Goal: Task Accomplishment & Management: Manage account settings

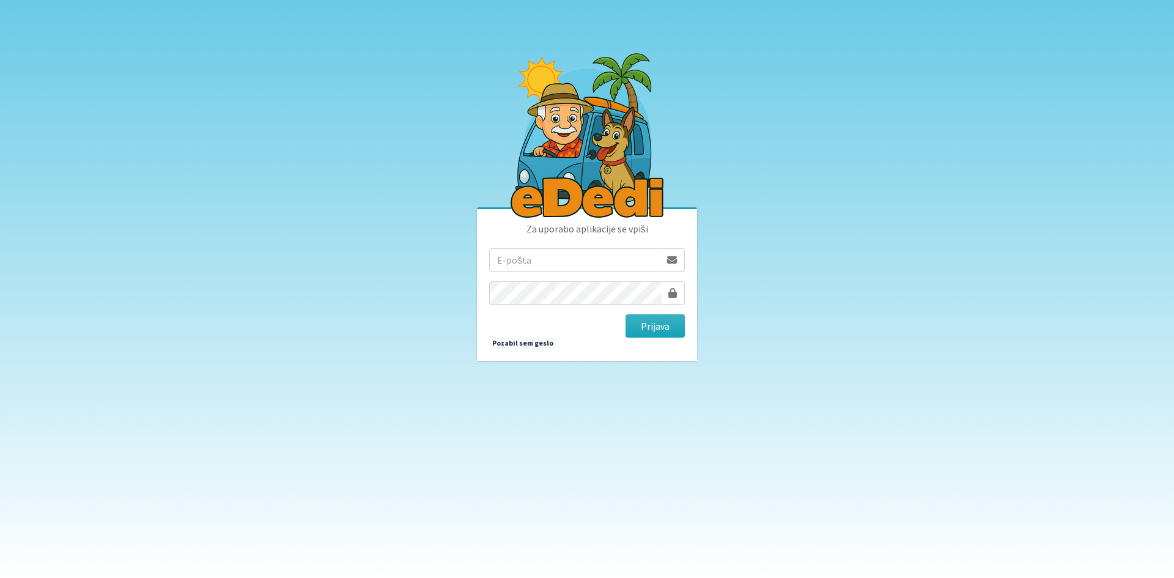
type input "[EMAIL_ADDRESS][DOMAIN_NAME]"
click at [626, 314] on button "Prijava" at bounding box center [655, 325] width 59 height 23
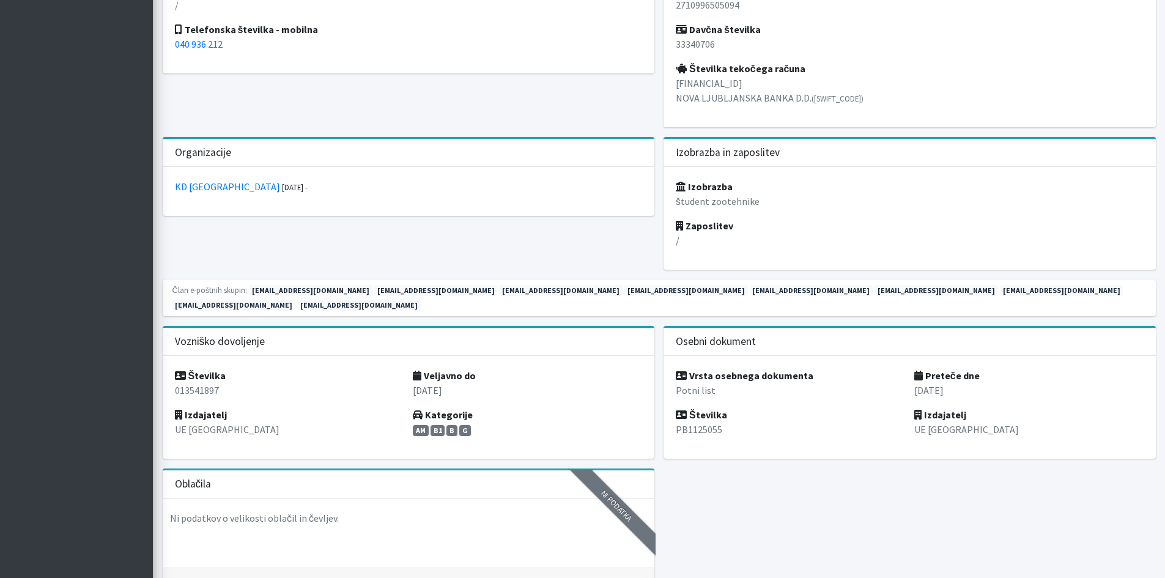
scroll to position [673, 0]
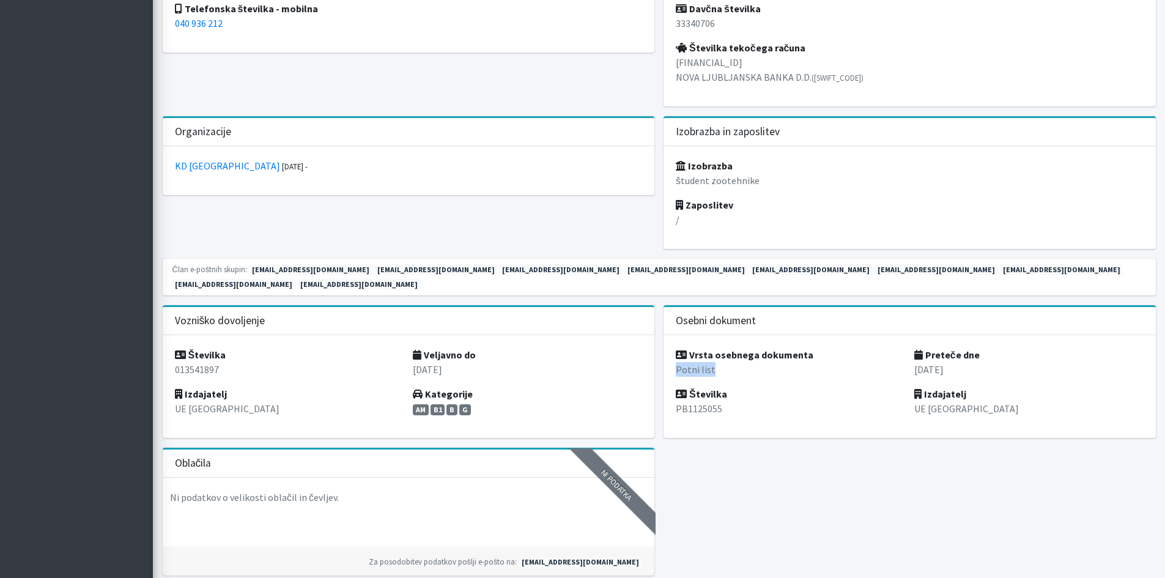
drag, startPoint x: 716, startPoint y: 356, endPoint x: 674, endPoint y: 361, distance: 41.9
click at [674, 361] on div "Vrsta osebnega dokumenta Potni list Številka PB1125055" at bounding box center [791, 386] width 239 height 78
drag, startPoint x: 724, startPoint y: 395, endPoint x: 673, endPoint y: 403, distance: 51.4
click at [673, 403] on div "Vrsta osebnega dokumenta Potni list Številka PB1125055" at bounding box center [791, 386] width 239 height 78
copy p "PB1125055"
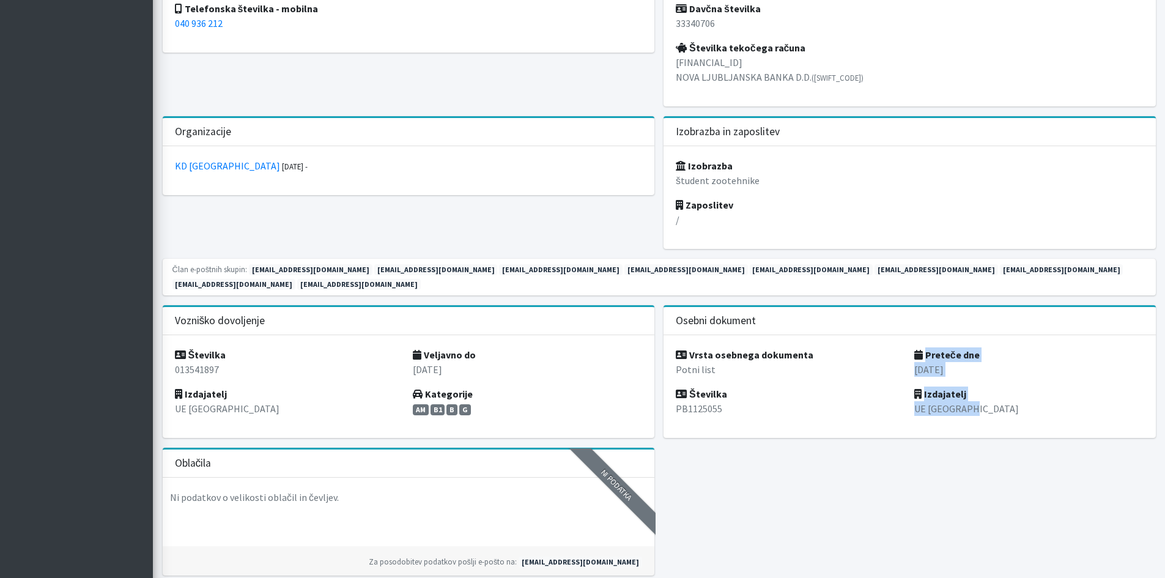
drag, startPoint x: 961, startPoint y: 393, endPoint x: 907, endPoint y: 400, distance: 54.3
click at [907, 400] on div "Vrsta osebnega dokumenta Potni list Številka PB1125055 Preteče dne 05.09.2026 I…" at bounding box center [910, 386] width 502 height 103
drag, startPoint x: 913, startPoint y: 401, endPoint x: 919, endPoint y: 398, distance: 6.6
click at [914, 401] on div "Preteče dne 05.09.2026 Izdajatelj UE Ljubljana" at bounding box center [1029, 386] width 239 height 78
click at [962, 401] on p "UE [GEOGRAPHIC_DATA]" at bounding box center [1028, 408] width 229 height 15
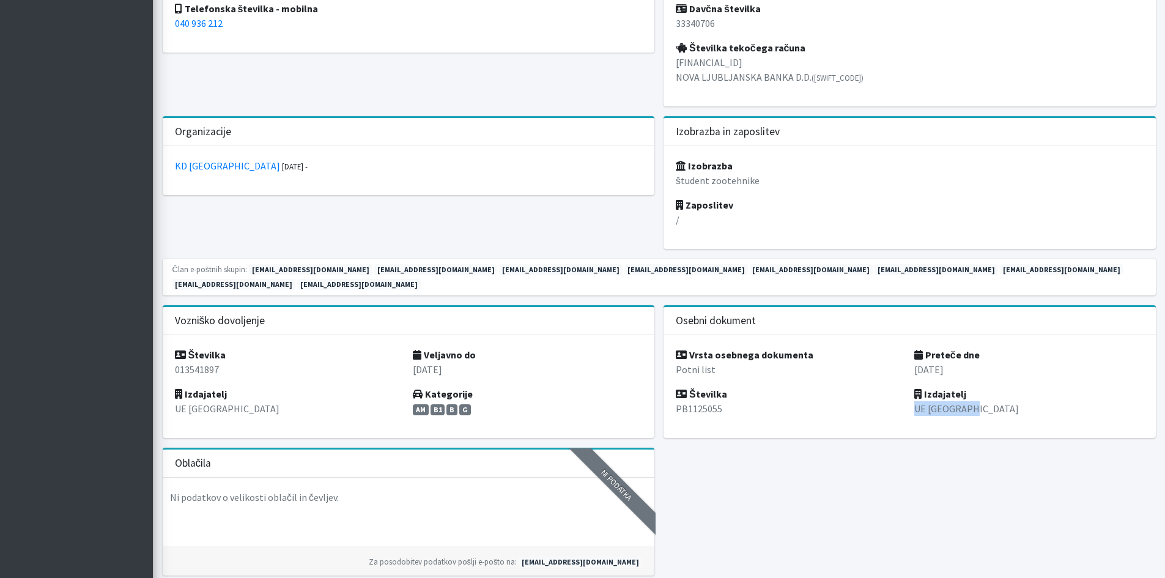
drag, startPoint x: 957, startPoint y: 399, endPoint x: 911, endPoint y: 401, distance: 45.9
click at [911, 401] on div "Preteče dne 05.09.2026 Izdajatelj UE Ljubljana" at bounding box center [1029, 386] width 239 height 78
copy p "UE Ljubljana"
drag, startPoint x: 956, startPoint y: 357, endPoint x: 904, endPoint y: 350, distance: 52.5
click at [904, 350] on div "Vrsta osebnega dokumenta Potni list Številka PB1125055 Preteče dne 05.09.2026 I…" at bounding box center [910, 386] width 502 height 103
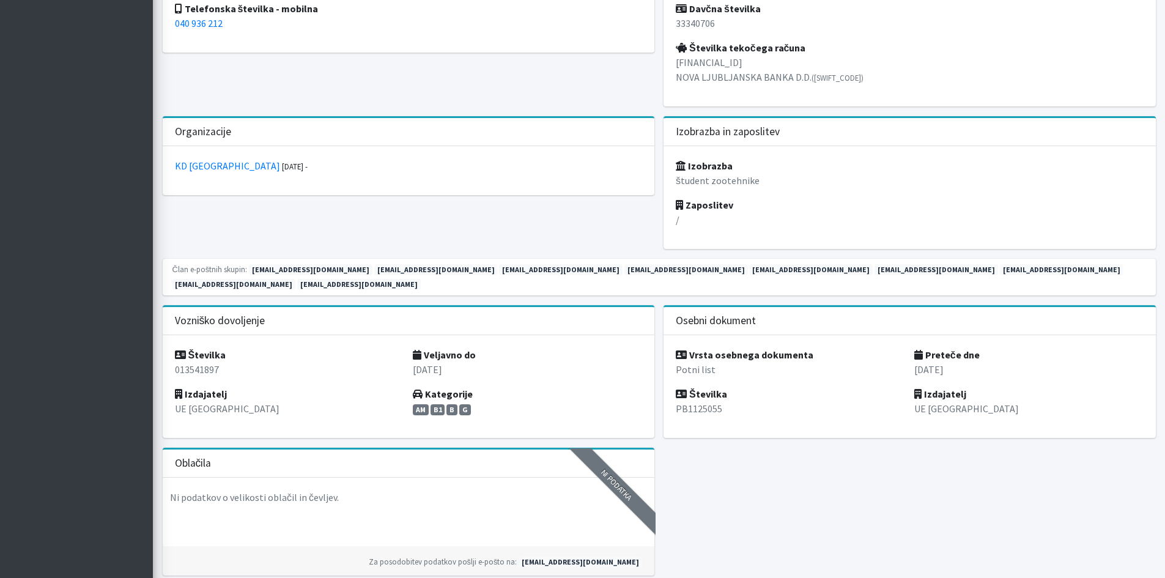
click at [941, 365] on div "Preteče dne 05.09.2026 Izdajatelj UE Ljubljana" at bounding box center [1029, 386] width 239 height 78
drag, startPoint x: 960, startPoint y: 357, endPoint x: 910, endPoint y: 355, distance: 50.8
click at [910, 355] on div "Preteče dne 05.09.2026 Izdajatelj UE Ljubljana" at bounding box center [1029, 386] width 239 height 78
copy p "05.09.2026"
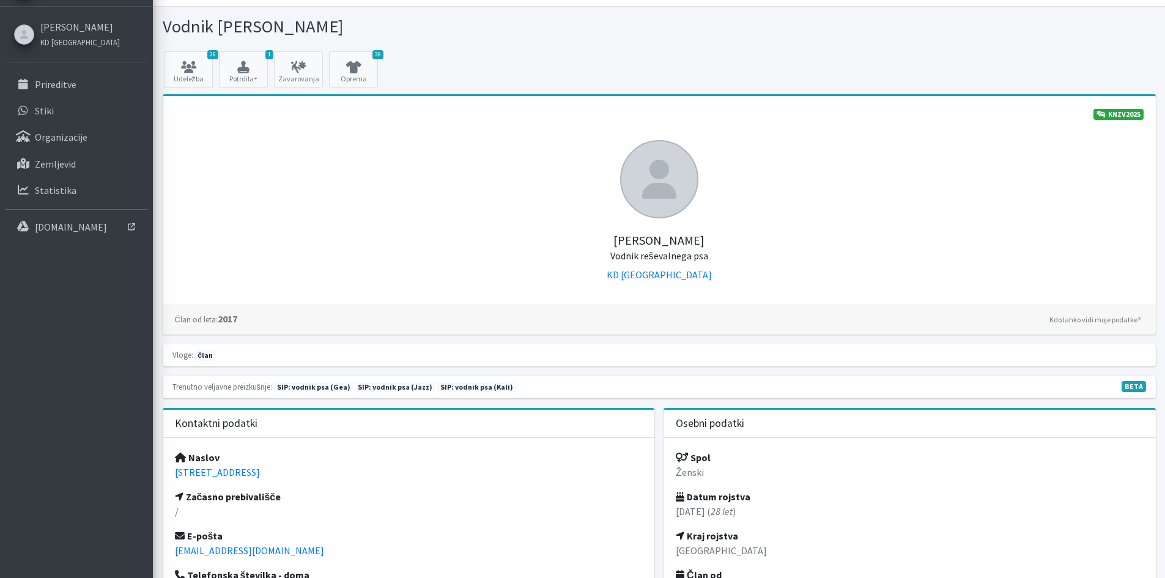
scroll to position [0, 0]
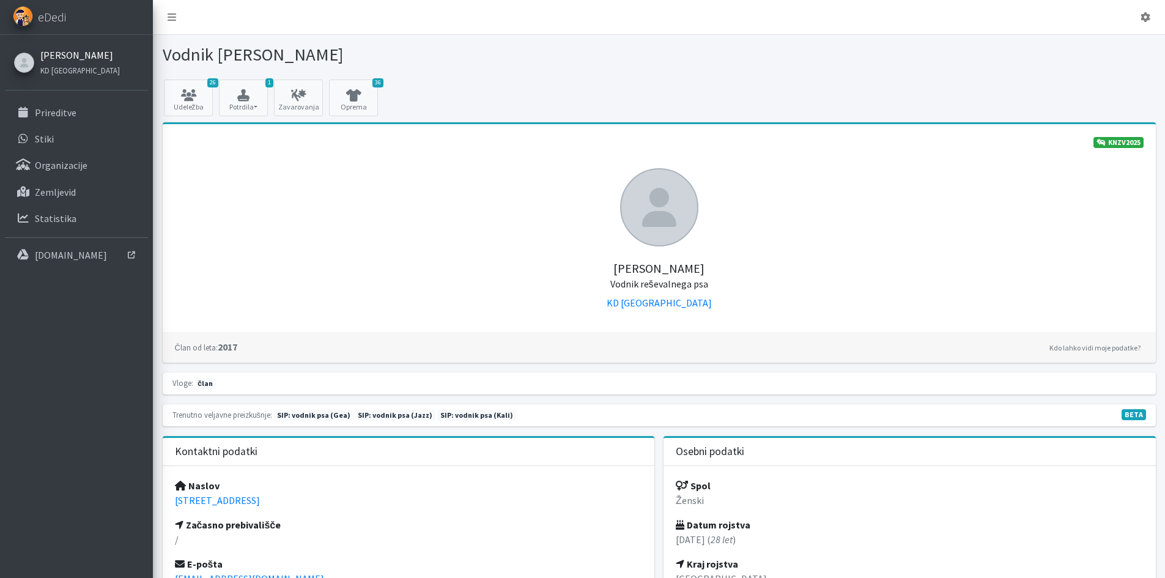
click at [58, 51] on link "[PERSON_NAME]" at bounding box center [80, 55] width 80 height 15
click at [42, 119] on link "Prireditve" at bounding box center [76, 112] width 143 height 24
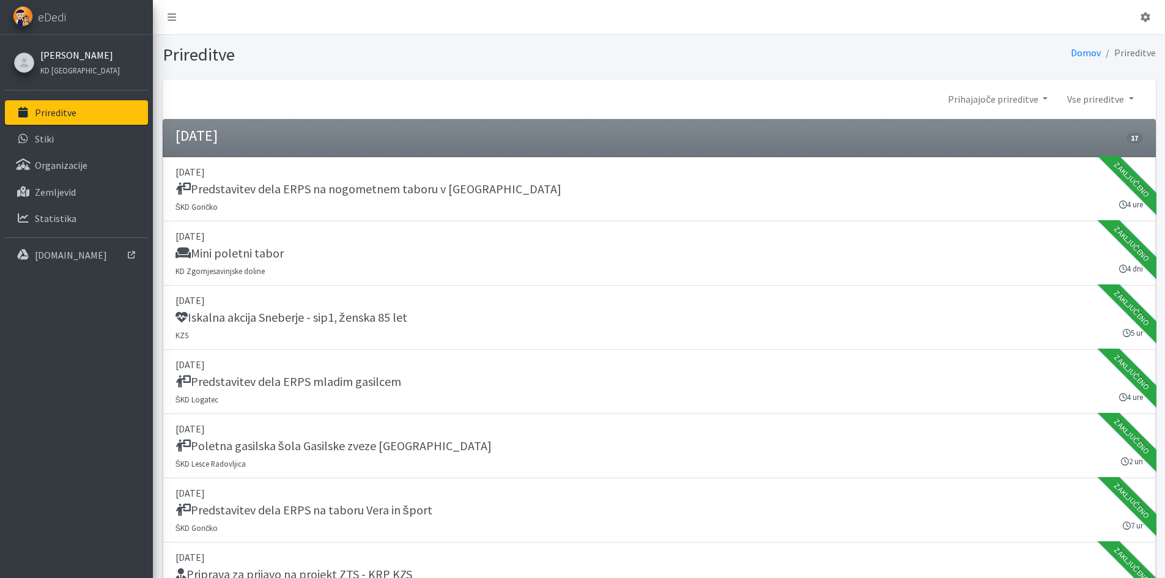
click at [81, 51] on link "[PERSON_NAME]" at bounding box center [80, 55] width 80 height 15
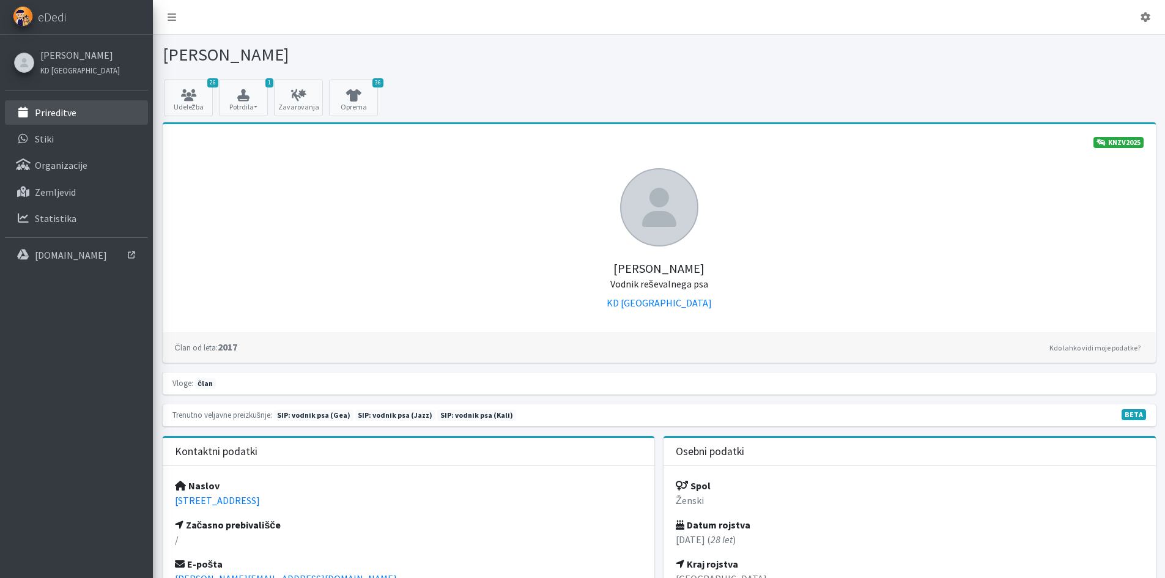
click at [89, 116] on link "Prireditve" at bounding box center [76, 112] width 143 height 24
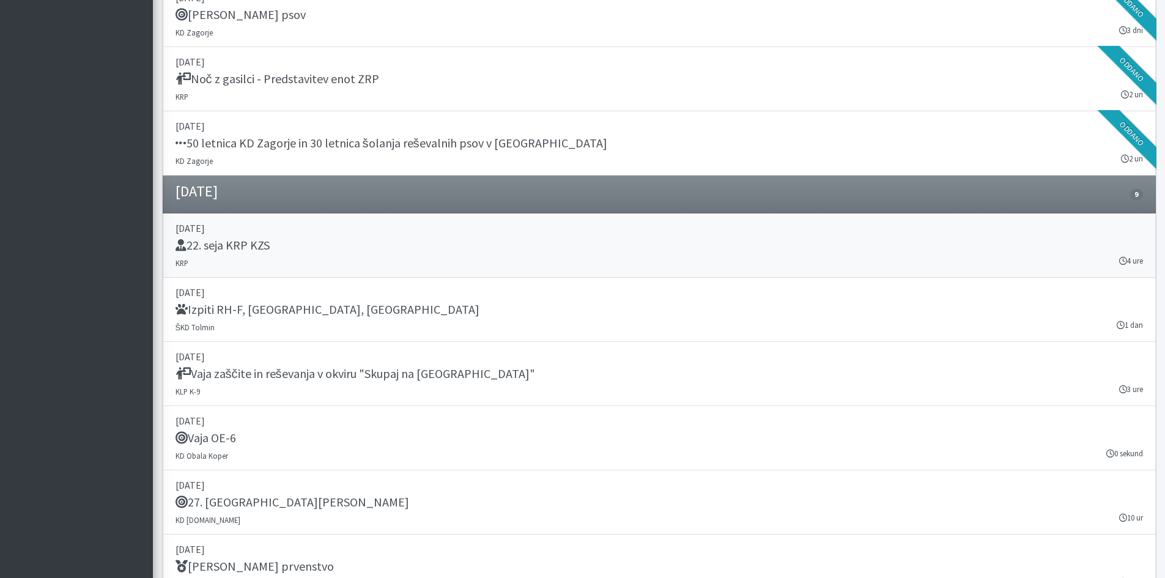
scroll to position [1754, 0]
